Goal: Task Accomplishment & Management: Use online tool/utility

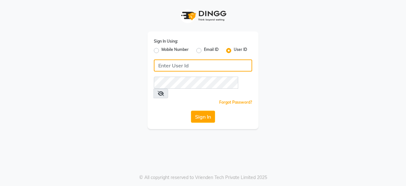
click at [209, 68] on input "Username" at bounding box center [203, 65] width 98 height 12
type input "kapil123"
click at [191, 110] on button "Sign In" at bounding box center [203, 116] width 24 height 12
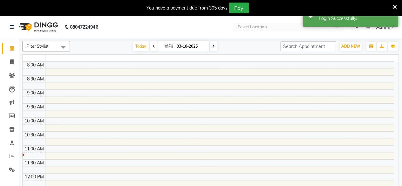
click at [206, 122] on td at bounding box center [219, 120] width 348 height 7
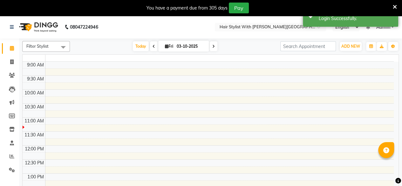
select select "en"
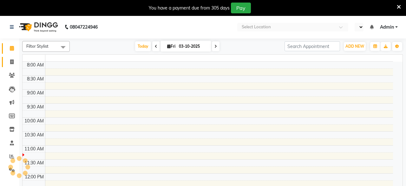
drag, startPoint x: 11, startPoint y: 62, endPoint x: 250, endPoint y: 1, distance: 247.0
click at [11, 62] on icon at bounding box center [11, 61] width 3 height 5
select select "en"
select select "service"
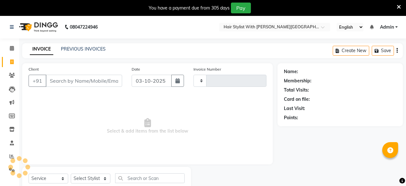
click at [88, 84] on input "Client" at bounding box center [84, 81] width 76 height 12
select select "7319"
type input "1108"
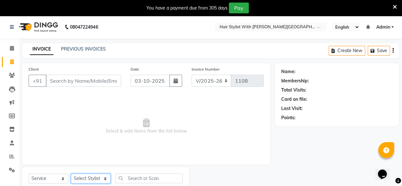
click at [78, 178] on select "Select Stylist [PERSON_NAME] [PERSON_NAME] Krishna Manish [PERSON_NAME]" at bounding box center [91, 178] width 40 height 10
select select "93589"
click at [71, 173] on select "Select Stylist [PERSON_NAME] [PERSON_NAME] Krishna Manish [PERSON_NAME]" at bounding box center [91, 178] width 40 height 10
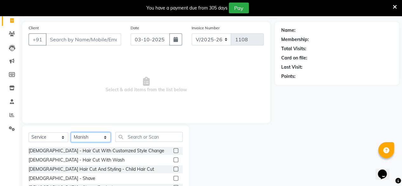
scroll to position [63, 0]
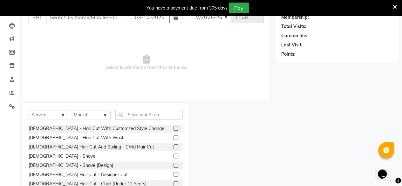
click at [173, 136] on label at bounding box center [175, 137] width 5 height 5
click at [173, 136] on input "checkbox" at bounding box center [175, 138] width 4 height 4
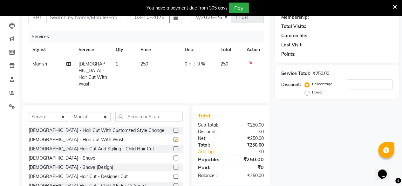
checkbox input "false"
click at [173, 156] on label at bounding box center [175, 157] width 5 height 5
click at [173, 156] on input "checkbox" at bounding box center [175, 158] width 4 height 4
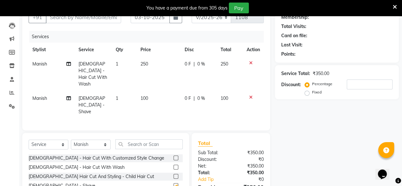
checkbox input "false"
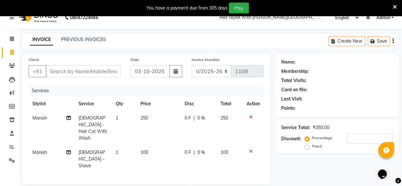
scroll to position [0, 0]
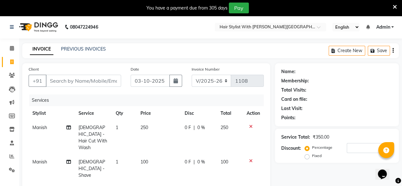
click at [96, 74] on div "Client +91" at bounding box center [75, 79] width 102 height 26
click at [250, 126] on icon at bounding box center [250, 126] width 3 height 4
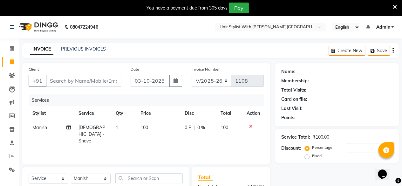
click at [250, 126] on icon at bounding box center [250, 126] width 3 height 4
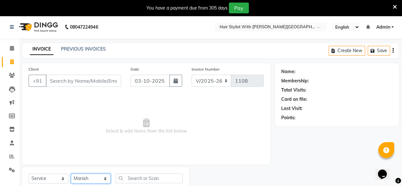
click at [94, 176] on select "Select Stylist [PERSON_NAME] [PERSON_NAME] Krishna Manish [PERSON_NAME]" at bounding box center [91, 178] width 40 height 10
select select "62820"
click at [71, 173] on select "Select Stylist [PERSON_NAME] [PERSON_NAME] Krishna Manish [PERSON_NAME]" at bounding box center [91, 178] width 40 height 10
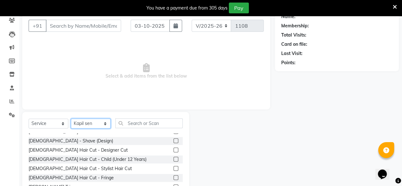
scroll to position [33, 0]
click at [173, 167] on label at bounding box center [175, 167] width 5 height 5
click at [173, 167] on input "checkbox" at bounding box center [175, 168] width 4 height 4
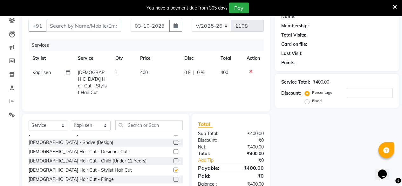
checkbox input "false"
click at [173, 158] on label at bounding box center [175, 160] width 5 height 5
click at [173, 159] on input "checkbox" at bounding box center [175, 161] width 4 height 4
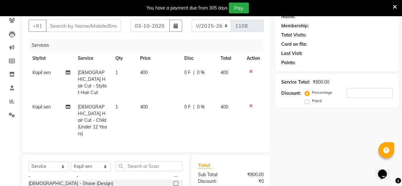
checkbox input "false"
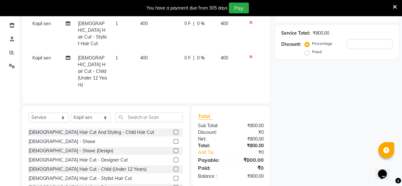
scroll to position [104, 0]
click at [173, 147] on label at bounding box center [175, 149] width 5 height 5
click at [173, 148] on input "checkbox" at bounding box center [175, 150] width 4 height 4
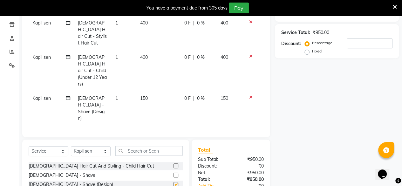
checkbox input "false"
click at [249, 95] on icon at bounding box center [250, 97] width 3 height 4
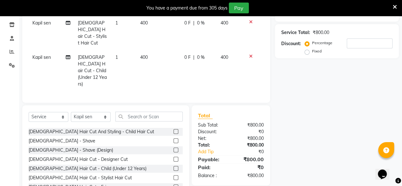
click at [249, 54] on icon at bounding box center [250, 56] width 3 height 4
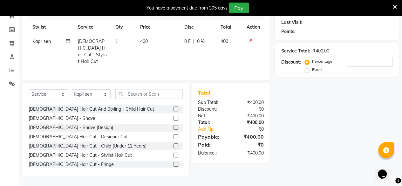
scroll to position [84, 0]
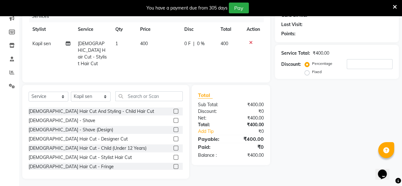
click at [249, 42] on icon at bounding box center [250, 42] width 3 height 4
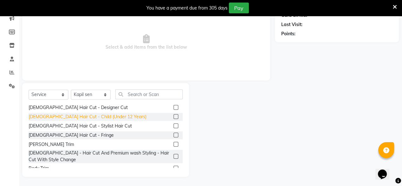
scroll to position [46, 0]
click at [173, 126] on label at bounding box center [175, 125] width 5 height 5
click at [173, 126] on input "checkbox" at bounding box center [175, 126] width 4 height 4
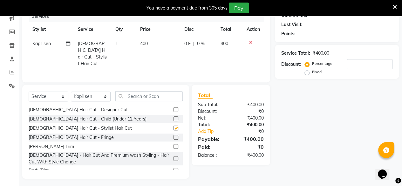
checkbox input "false"
click at [173, 135] on label at bounding box center [175, 137] width 5 height 5
click at [173, 135] on input "checkbox" at bounding box center [175, 137] width 4 height 4
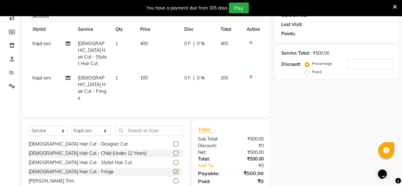
checkbox input "false"
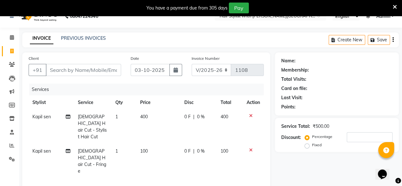
scroll to position [4, 0]
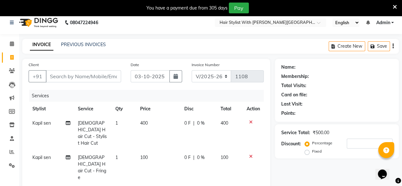
click at [248, 121] on div at bounding box center [252, 122] width 13 height 4
click at [252, 122] on div at bounding box center [252, 122] width 13 height 4
click at [249, 122] on icon at bounding box center [250, 122] width 3 height 4
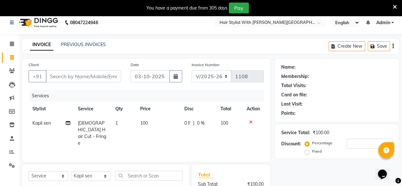
click at [249, 122] on icon at bounding box center [250, 122] width 3 height 4
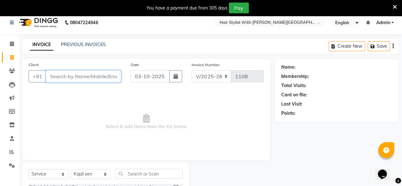
click at [94, 78] on input "Client" at bounding box center [83, 76] width 75 height 12
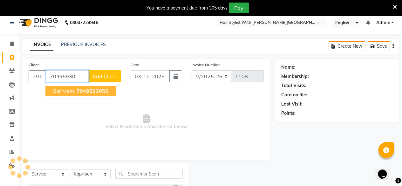
click at [100, 89] on span "70495930" at bounding box center [88, 91] width 25 height 6
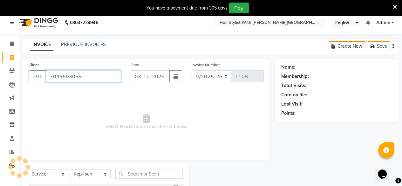
type input "7049593058"
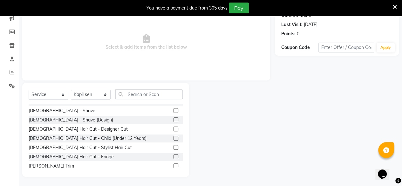
scroll to position [25, 0]
click at [173, 146] on label at bounding box center [175, 146] width 5 height 5
click at [173, 146] on input "checkbox" at bounding box center [175, 147] width 4 height 4
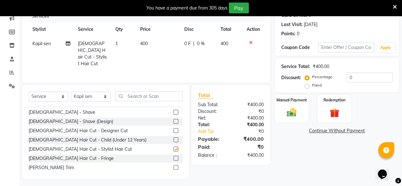
checkbox input "false"
click at [173, 137] on label at bounding box center [175, 139] width 5 height 5
click at [173, 138] on input "checkbox" at bounding box center [175, 140] width 4 height 4
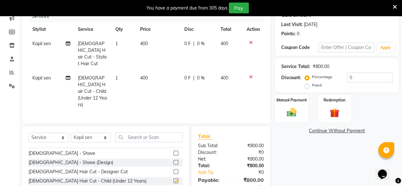
checkbox input "false"
click at [173, 150] on label at bounding box center [175, 152] width 5 height 5
click at [173, 151] on input "checkbox" at bounding box center [175, 153] width 4 height 4
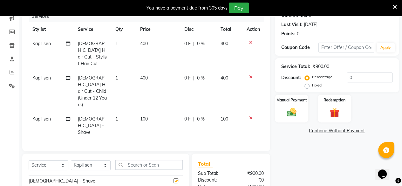
checkbox input "false"
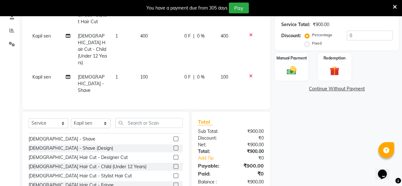
click at [173, 155] on label at bounding box center [175, 157] width 5 height 5
click at [173, 155] on input "checkbox" at bounding box center [175, 157] width 4 height 4
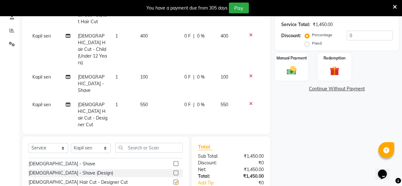
checkbox input "false"
click at [252, 74] on div at bounding box center [252, 76] width 13 height 4
click at [252, 33] on div at bounding box center [252, 35] width 13 height 4
click at [250, 33] on icon at bounding box center [250, 35] width 3 height 4
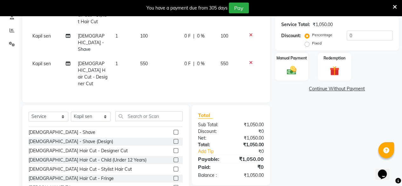
click at [250, 33] on icon at bounding box center [250, 35] width 3 height 4
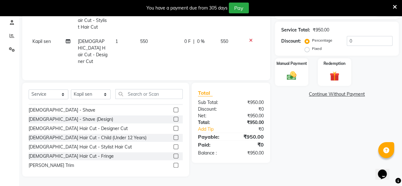
scroll to position [111, 0]
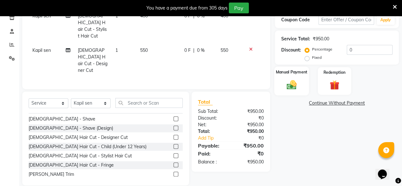
click at [296, 82] on img at bounding box center [291, 84] width 16 height 11
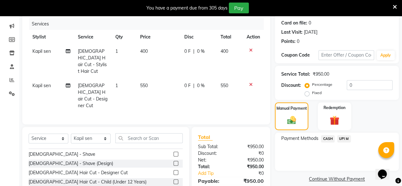
scroll to position [75, 0]
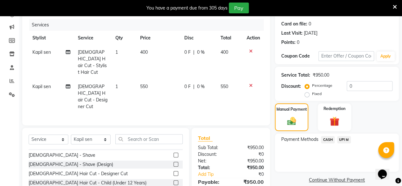
click at [251, 52] on icon at bounding box center [250, 51] width 3 height 4
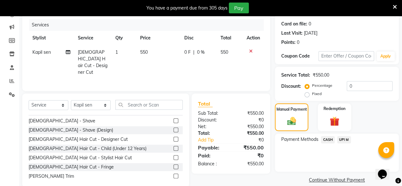
click at [343, 141] on span "UPI M" at bounding box center [344, 139] width 14 height 7
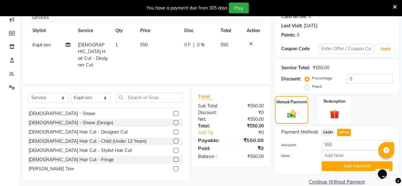
scroll to position [79, 0]
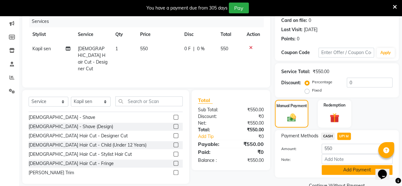
click at [333, 172] on button "Add Payment" at bounding box center [356, 170] width 71 height 10
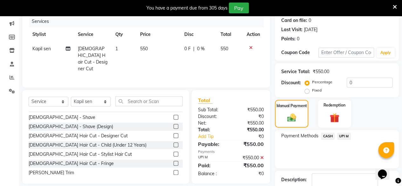
click at [333, 172] on div "Description:" at bounding box center [337, 182] width 124 height 25
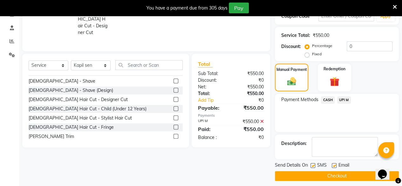
scroll to position [119, 0]
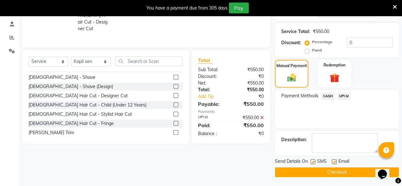
click at [333, 172] on button "Checkout" at bounding box center [337, 172] width 124 height 10
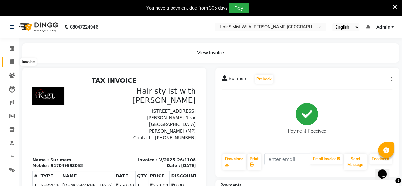
click at [12, 62] on icon at bounding box center [11, 61] width 3 height 5
select select "7319"
select select "service"
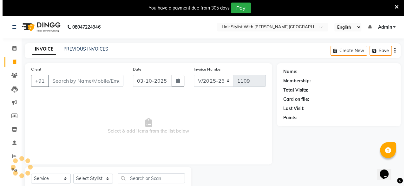
scroll to position [20, 0]
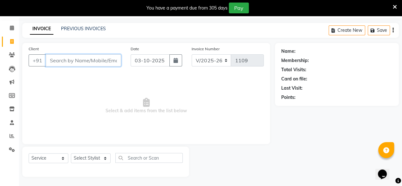
click at [90, 61] on input "Client" at bounding box center [83, 60] width 75 height 12
type input "9691817463"
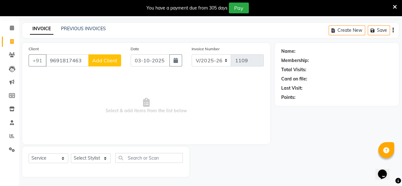
click at [109, 66] on div "Client [PHONE_NUMBER] Add Client" at bounding box center [75, 58] width 102 height 26
click at [111, 59] on span "Add Client" at bounding box center [104, 60] width 25 height 6
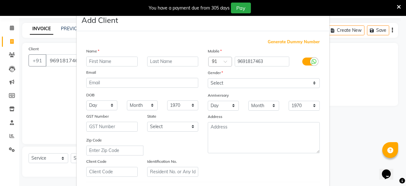
click at [98, 61] on input "text" at bounding box center [111, 61] width 51 height 10
type input "[PERSON_NAME]"
click at [163, 62] on input "text" at bounding box center [172, 61] width 51 height 10
type input "sir"
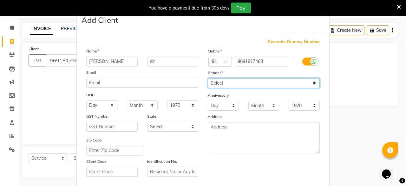
click at [232, 79] on select "Select [DEMOGRAPHIC_DATA] [DEMOGRAPHIC_DATA] Other Prefer Not To Say" at bounding box center [264, 83] width 112 height 10
select select "[DEMOGRAPHIC_DATA]"
click at [208, 78] on select "Select [DEMOGRAPHIC_DATA] [DEMOGRAPHIC_DATA] Other Prefer Not To Say" at bounding box center [264, 83] width 112 height 10
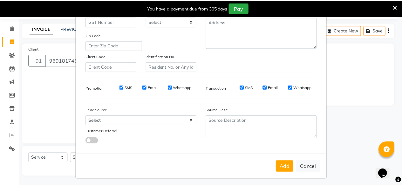
scroll to position [106, 0]
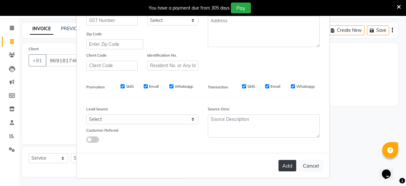
click at [284, 164] on button "Add" at bounding box center [288, 165] width 18 height 11
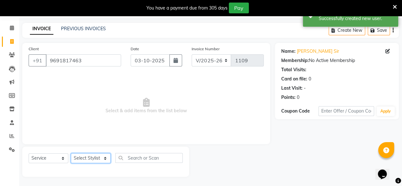
click at [92, 160] on select "Select Stylist [PERSON_NAME] [PERSON_NAME] Krishna Manish [PERSON_NAME]" at bounding box center [91, 158] width 40 height 10
select select "93589"
click at [71, 153] on select "Select Stylist [PERSON_NAME] [PERSON_NAME] Krishna Manish [PERSON_NAME]" at bounding box center [91, 158] width 40 height 10
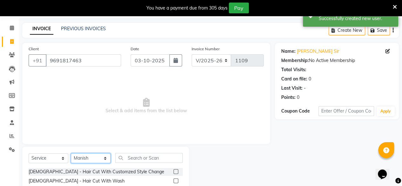
scroll to position [84, 0]
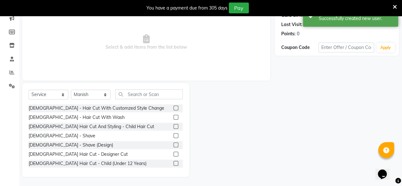
click at [173, 117] on label at bounding box center [175, 117] width 5 height 5
click at [173, 117] on input "checkbox" at bounding box center [175, 117] width 4 height 4
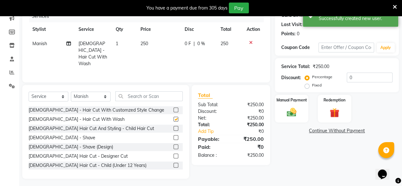
checkbox input "false"
click at [173, 135] on label at bounding box center [175, 137] width 5 height 5
click at [173, 136] on input "checkbox" at bounding box center [175, 138] width 4 height 4
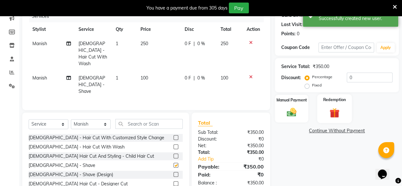
checkbox input "false"
click at [301, 106] on div "Manual Payment" at bounding box center [291, 108] width 35 height 29
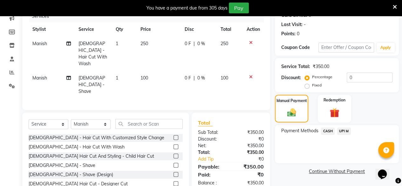
click at [328, 131] on span "CASH" at bounding box center [328, 130] width 14 height 7
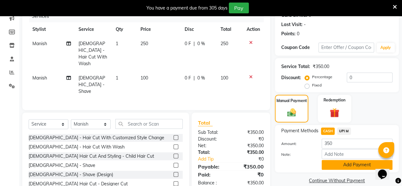
click at [345, 165] on button "Add Payment" at bounding box center [356, 165] width 71 height 10
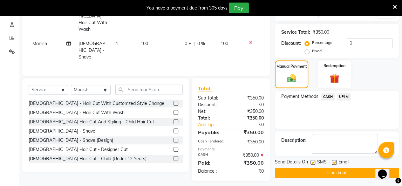
scroll to position [119, 0]
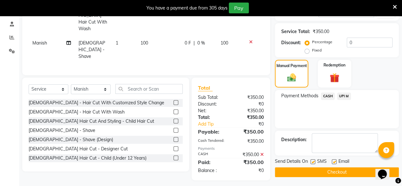
click at [347, 170] on button "Checkout" at bounding box center [337, 172] width 124 height 10
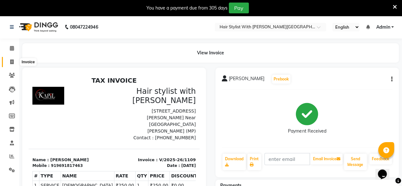
click at [13, 63] on icon at bounding box center [11, 61] width 3 height 5
select select "service"
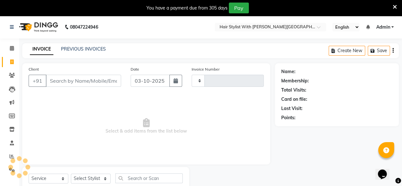
type input "1110"
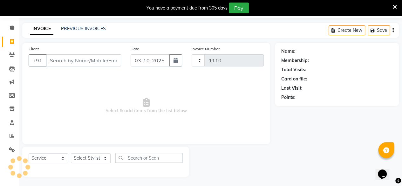
select select "7319"
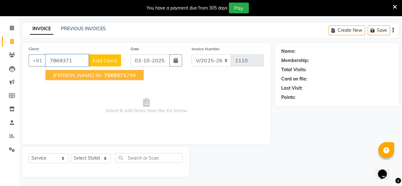
click at [103, 73] on ngb-highlight "7869371 746" at bounding box center [119, 75] width 33 height 6
type input "7869371746"
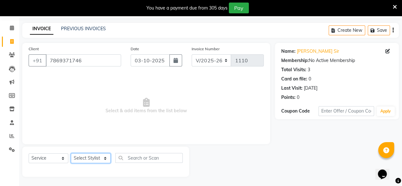
click at [87, 158] on select "Select Stylist [PERSON_NAME] [PERSON_NAME] Krishna Manish [PERSON_NAME]" at bounding box center [91, 158] width 40 height 10
select select "62820"
click at [71, 153] on select "Select Stylist [PERSON_NAME] [PERSON_NAME] Krishna Manish [PERSON_NAME]" at bounding box center [91, 158] width 40 height 10
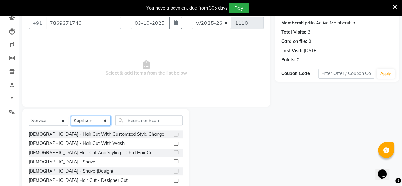
scroll to position [84, 0]
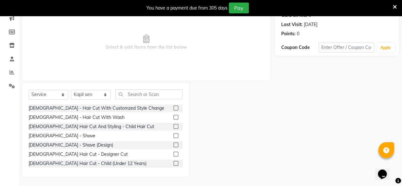
click at [173, 118] on label at bounding box center [175, 117] width 5 height 5
click at [173, 118] on input "checkbox" at bounding box center [175, 117] width 4 height 4
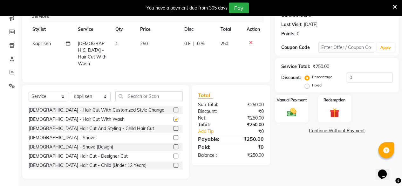
checkbox input "false"
click at [296, 118] on div "Manual Payment" at bounding box center [291, 108] width 35 height 29
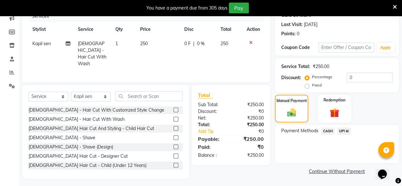
click at [346, 131] on span "UPI M" at bounding box center [344, 130] width 14 height 7
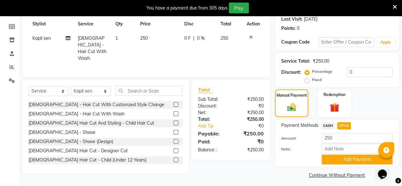
scroll to position [92, 0]
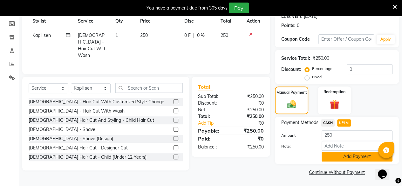
click at [343, 157] on button "Add Payment" at bounding box center [356, 156] width 71 height 10
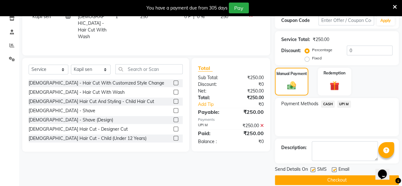
scroll to position [119, 0]
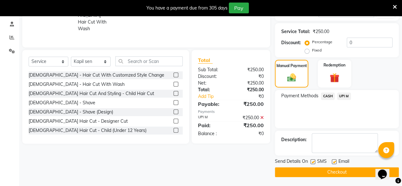
click at [338, 170] on button "Checkout" at bounding box center [337, 172] width 124 height 10
